Goal: Download file/media

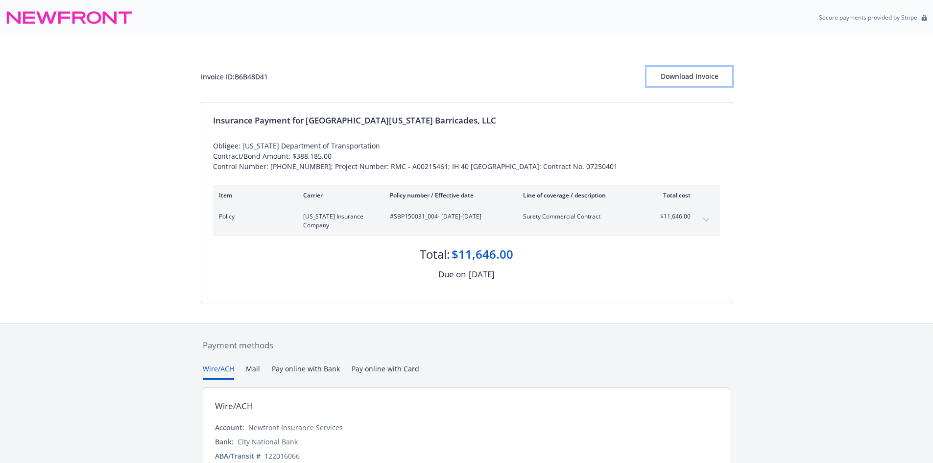
drag, startPoint x: 705, startPoint y: 79, endPoint x: 733, endPoint y: 403, distance: 324.9
click at [705, 79] on div "Download Invoice" at bounding box center [690, 76] width 86 height 19
